Goal: Find contact information: Find contact information

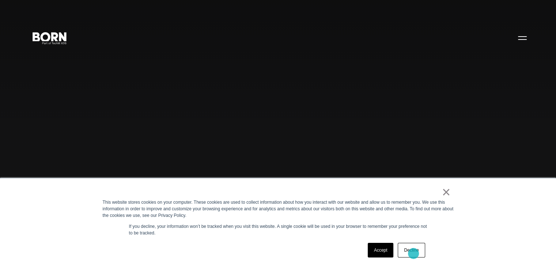
click at [415, 254] on link "Decline" at bounding box center [411, 250] width 27 height 15
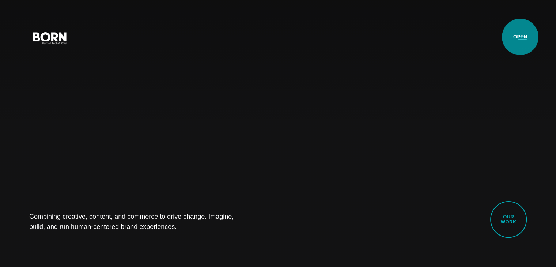
click at [520, 37] on button "Primary Menu" at bounding box center [523, 37] width 18 height 15
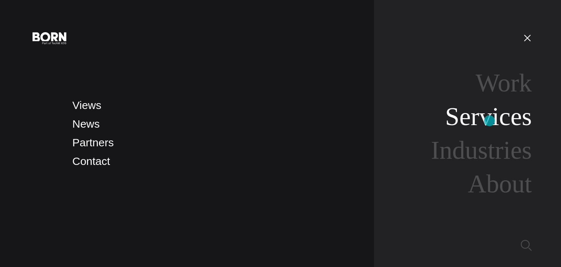
click at [490, 121] on link "Services" at bounding box center [489, 116] width 87 height 28
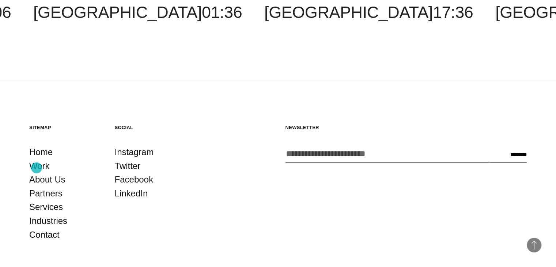
scroll to position [1535, 0]
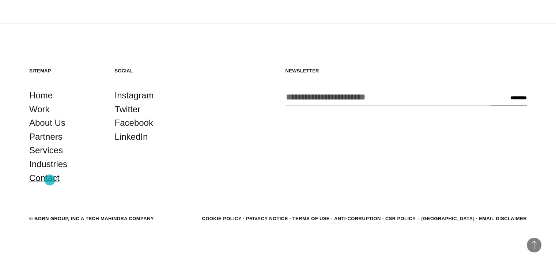
click at [50, 180] on link "Contact" at bounding box center [44, 178] width 30 height 14
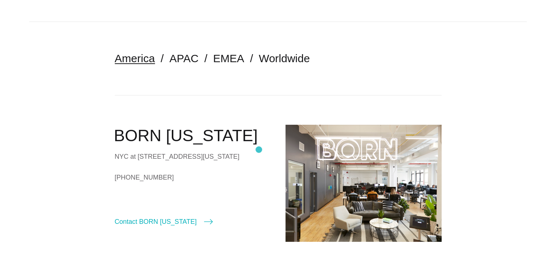
scroll to position [147, 0]
click at [219, 54] on link "EMEA" at bounding box center [228, 58] width 31 height 12
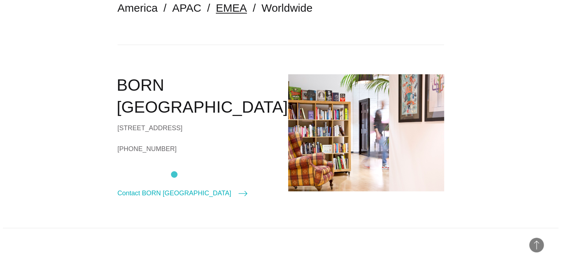
scroll to position [222, 0]
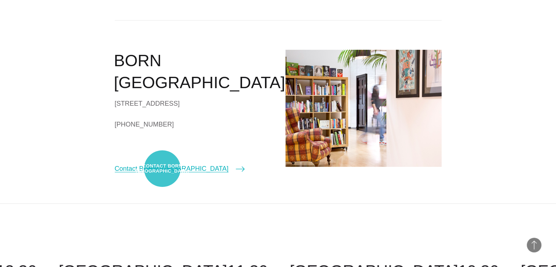
click at [162, 169] on link "Contact BORN London" at bounding box center [180, 168] width 130 height 10
select select "******"
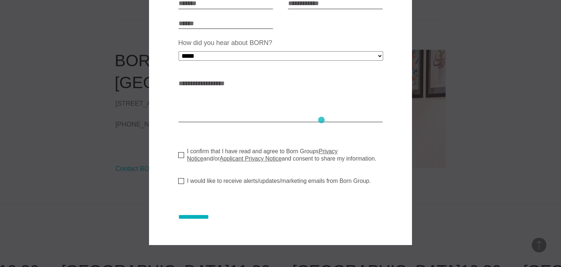
scroll to position [0, 0]
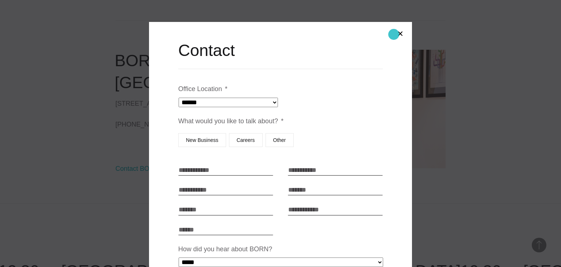
click at [394, 34] on button "Close modal" at bounding box center [401, 34] width 18 height 18
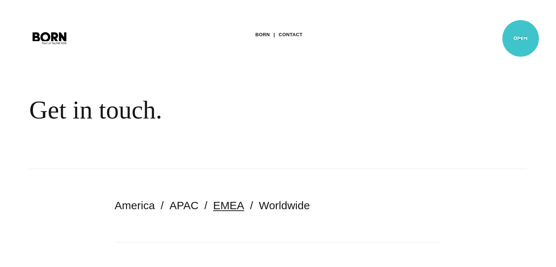
click at [521, 38] on button "Primary Menu" at bounding box center [523, 37] width 18 height 15
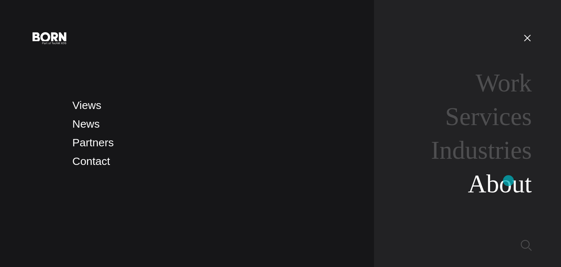
click at [509, 181] on link "About" at bounding box center [500, 184] width 64 height 28
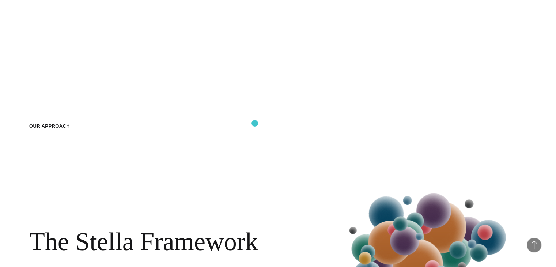
scroll to position [738, 0]
